Goal: Transaction & Acquisition: Purchase product/service

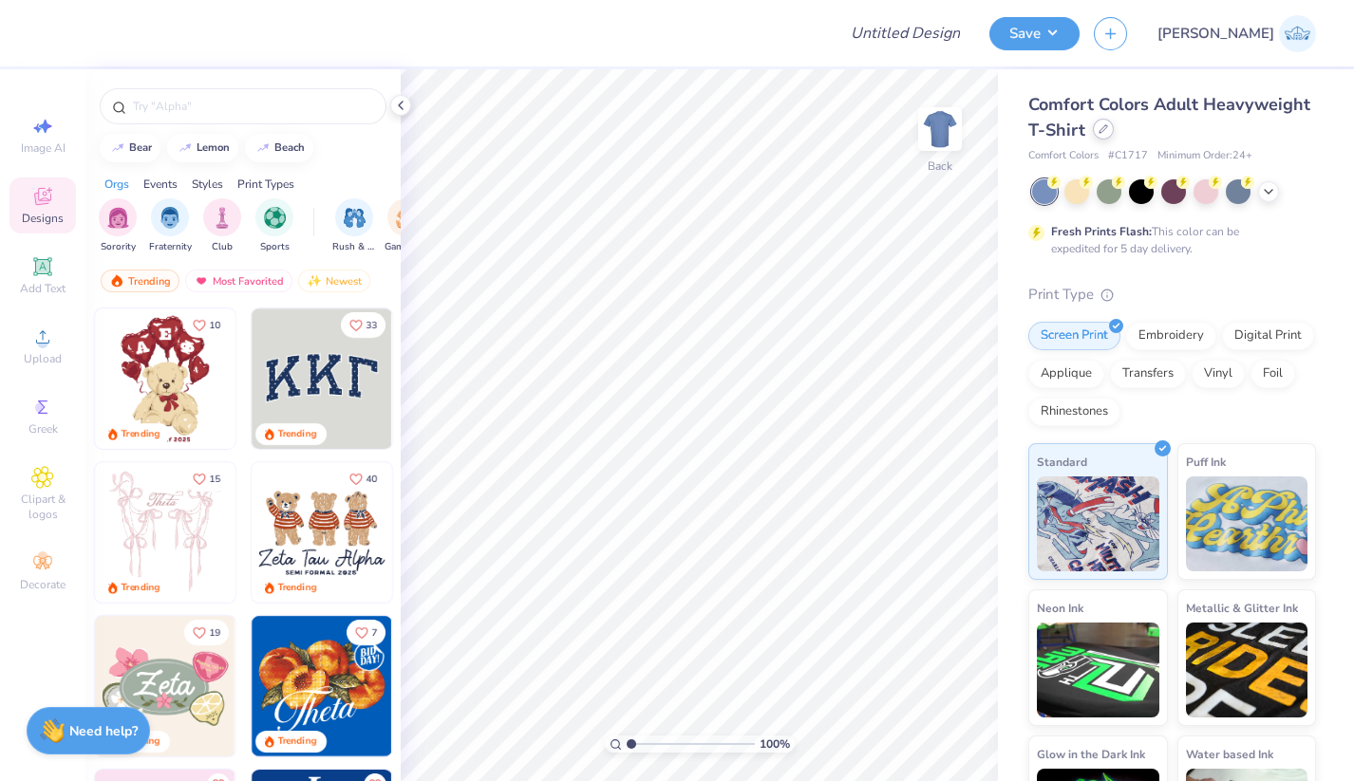
click at [1105, 131] on icon at bounding box center [1102, 128] width 9 height 9
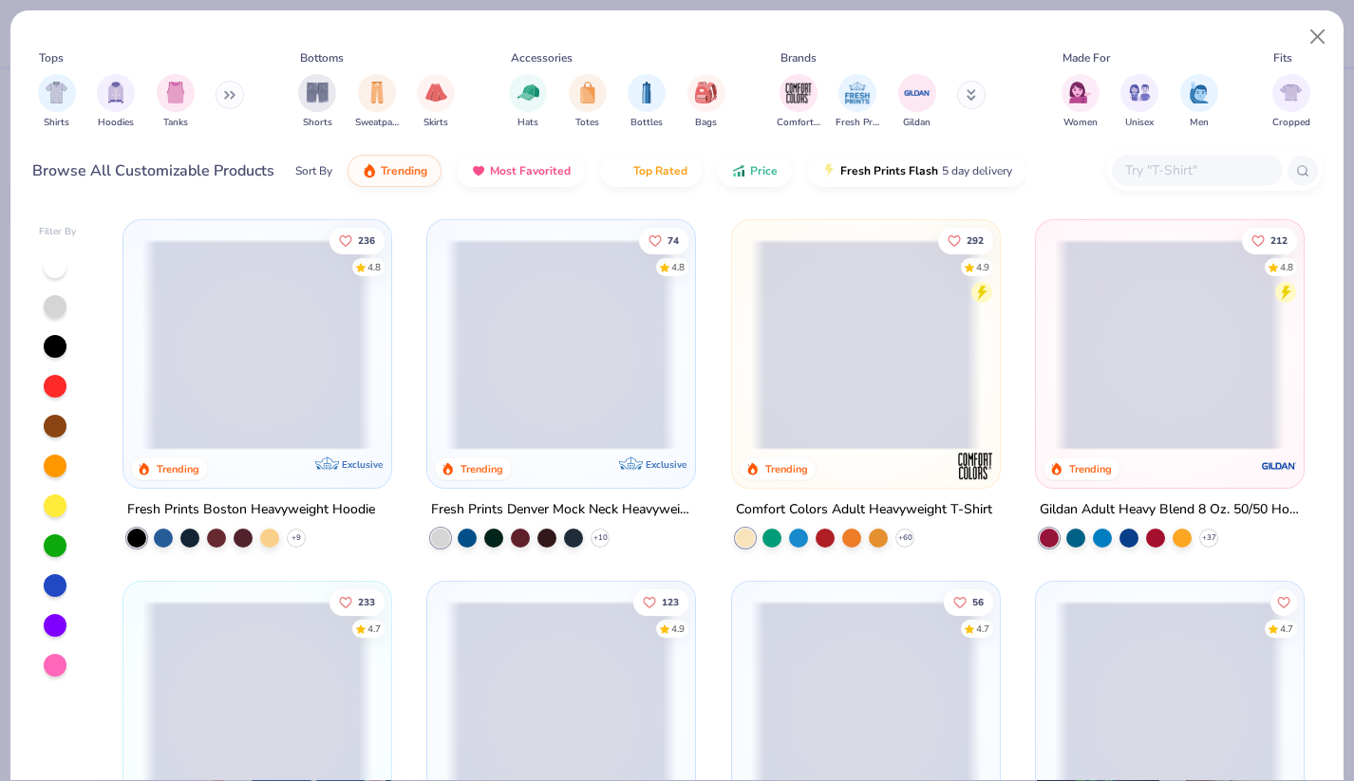
click at [1162, 177] on input "text" at bounding box center [1196, 170] width 146 height 22
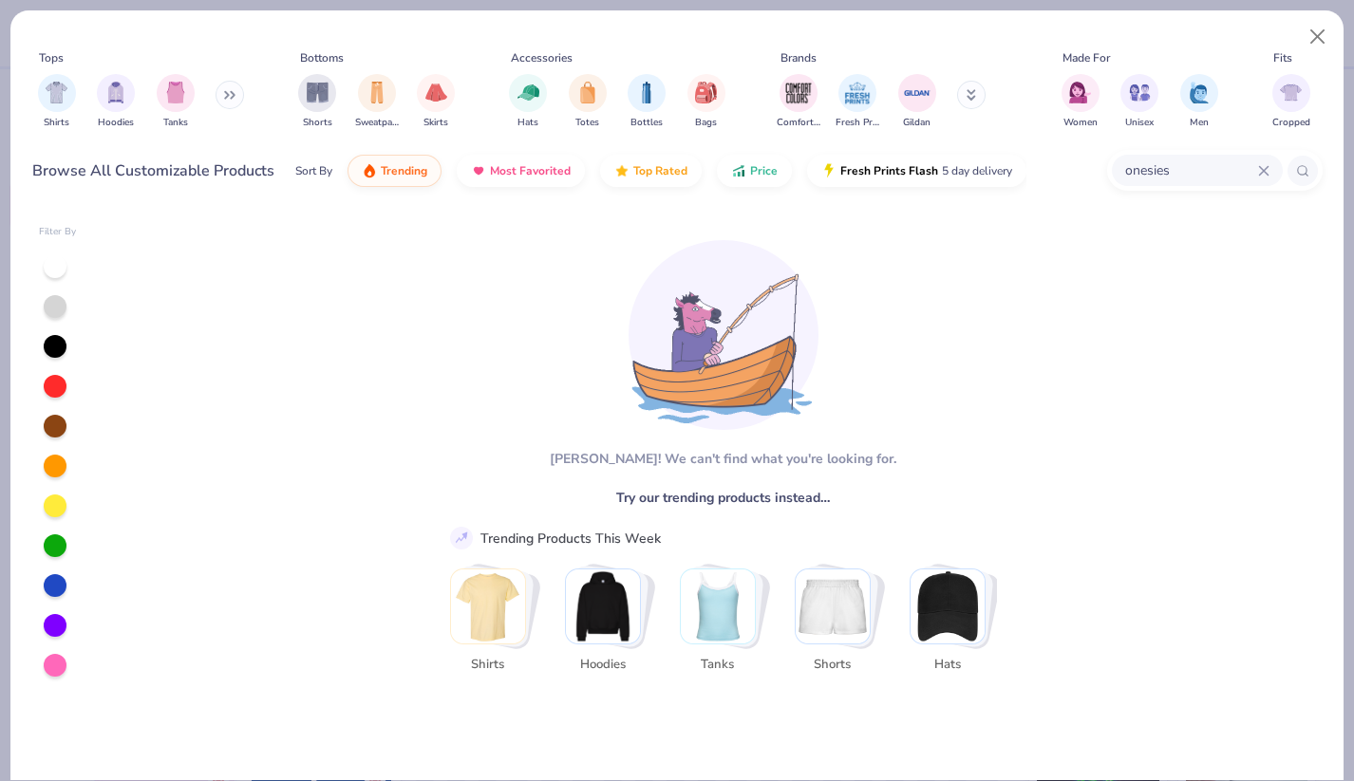
click at [1199, 176] on input "onesies" at bounding box center [1190, 170] width 135 height 22
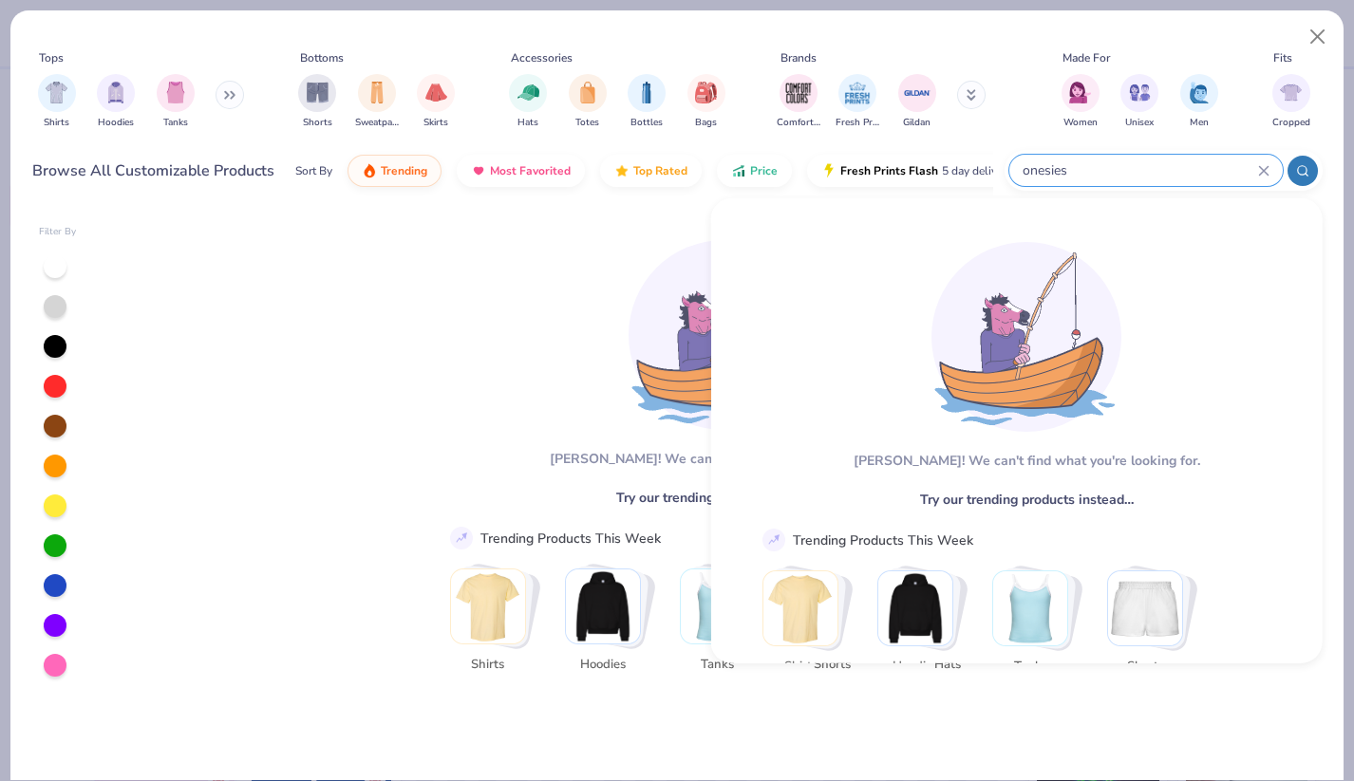
click at [1199, 176] on input "onesies" at bounding box center [1138, 170] width 237 height 22
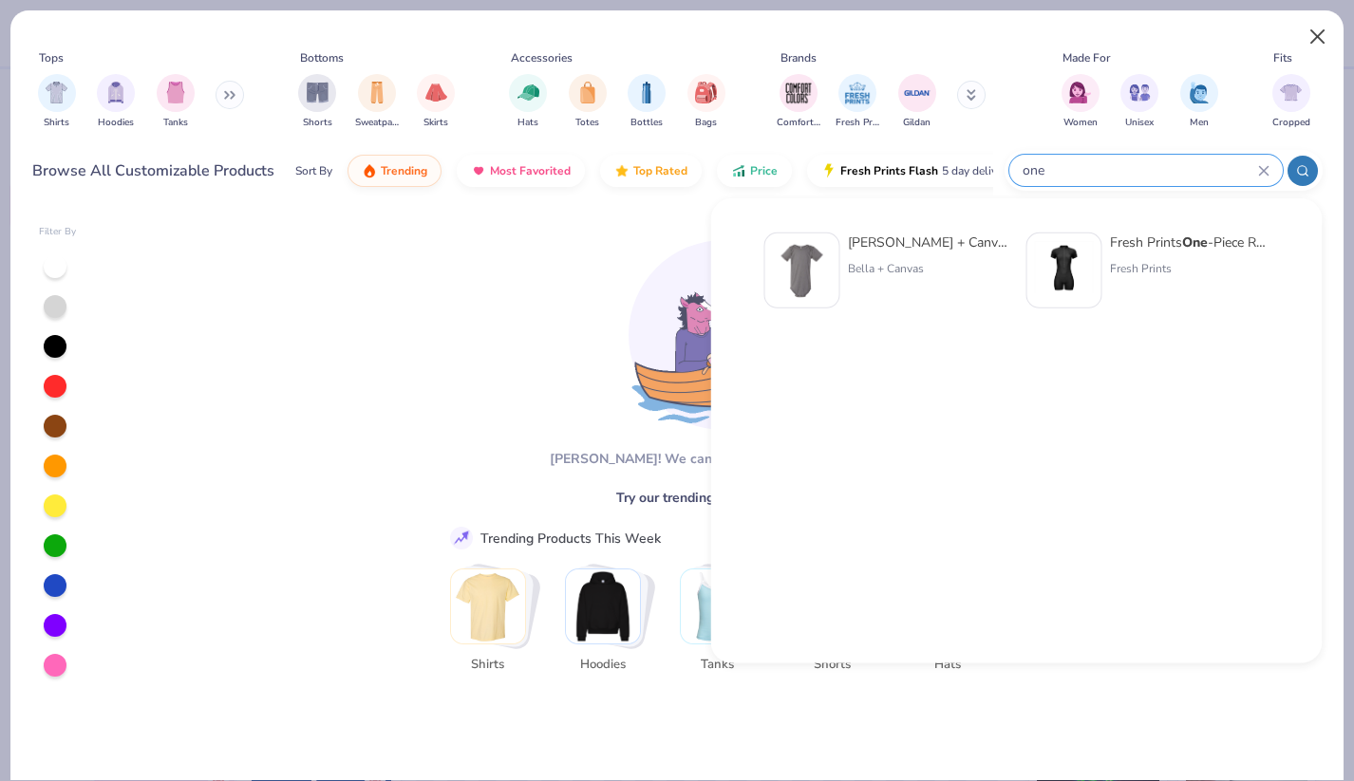
type input "one"
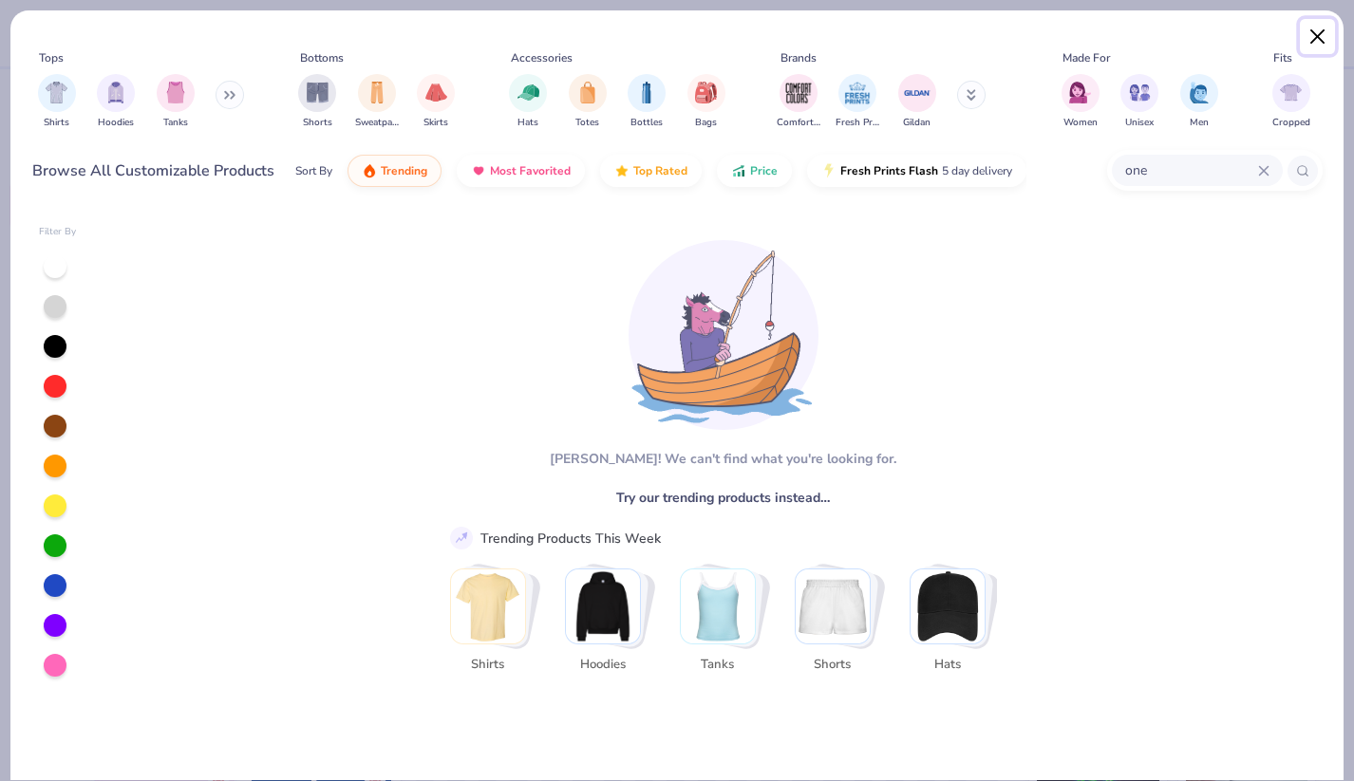
drag, startPoint x: 1319, startPoint y: 33, endPoint x: 1121, endPoint y: 158, distance: 233.3
click at [1121, 158] on div "Tops Shirts Hoodies Tanks Bottoms Shorts Sweatpants Skirts Accessories Hats Tot…" at bounding box center [676, 107] width 1333 height 195
click at [1152, 167] on input "one" at bounding box center [1190, 170] width 135 height 22
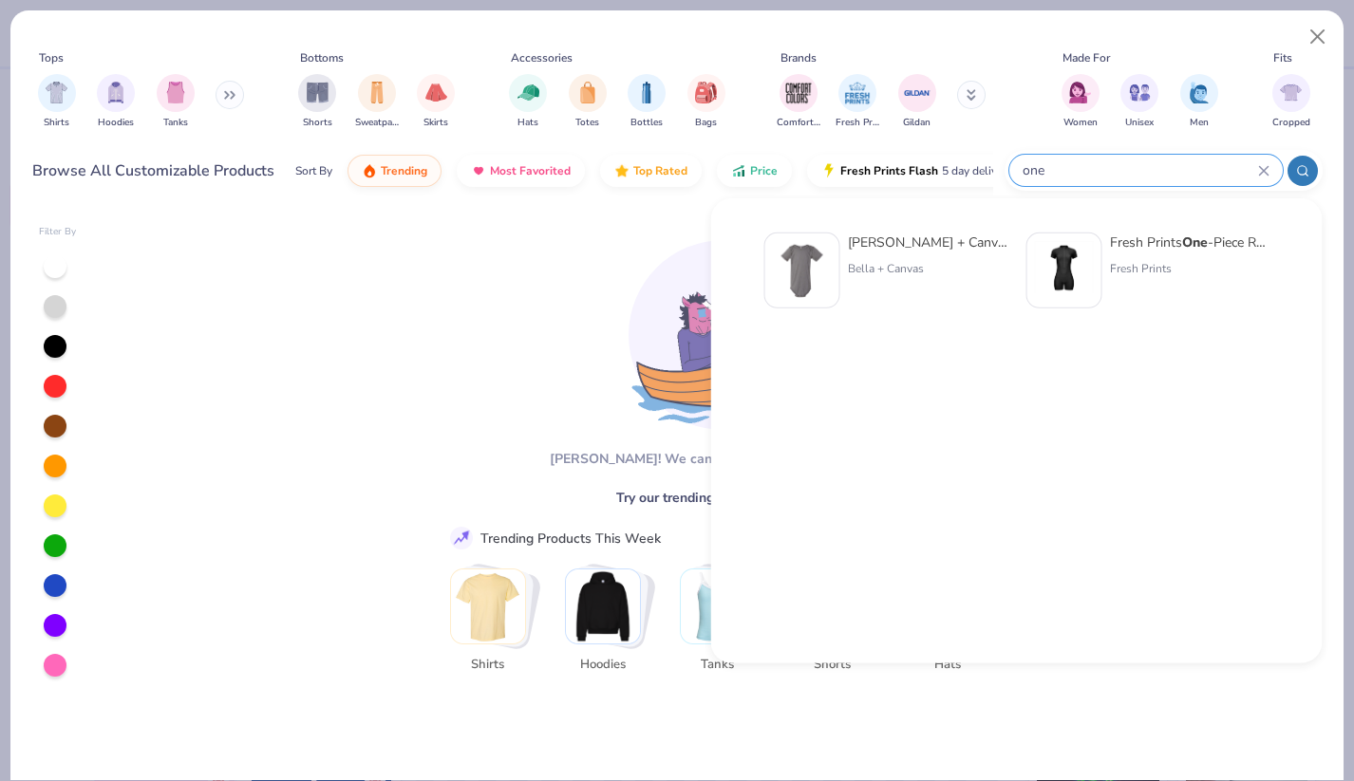
click at [801, 262] on img at bounding box center [802, 270] width 59 height 59
